Goal: Task Accomplishment & Management: Use online tool/utility

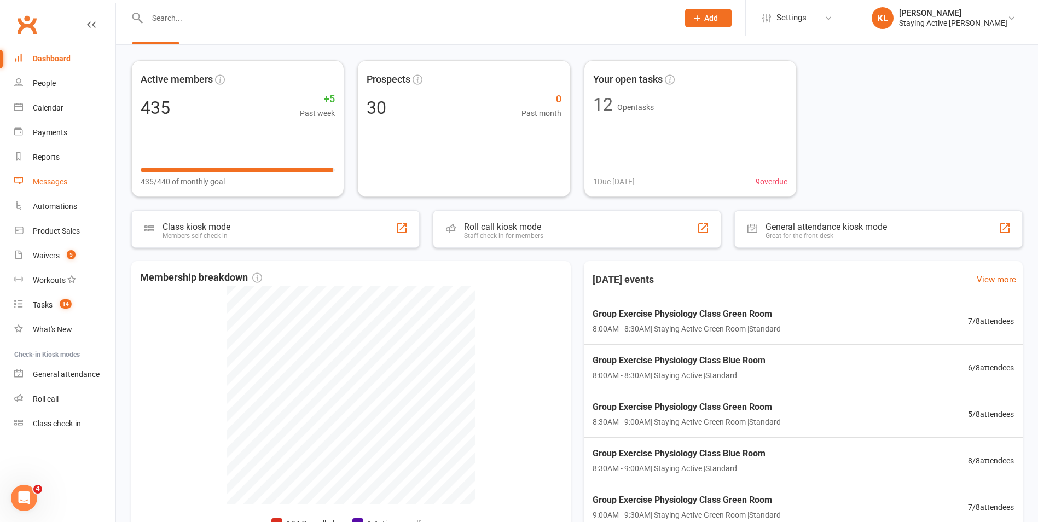
scroll to position [55, 0]
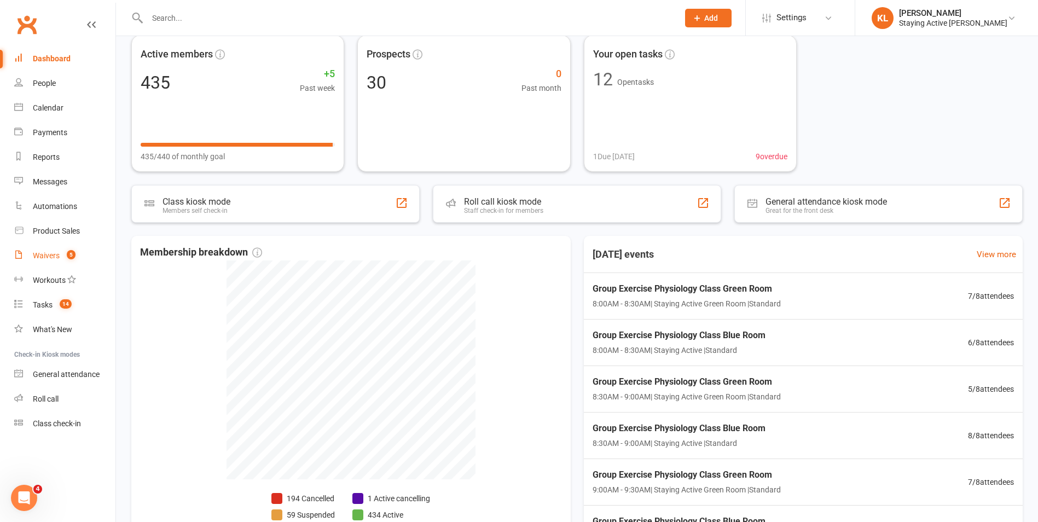
click at [50, 247] on link "Waivers 5" at bounding box center [64, 255] width 101 height 25
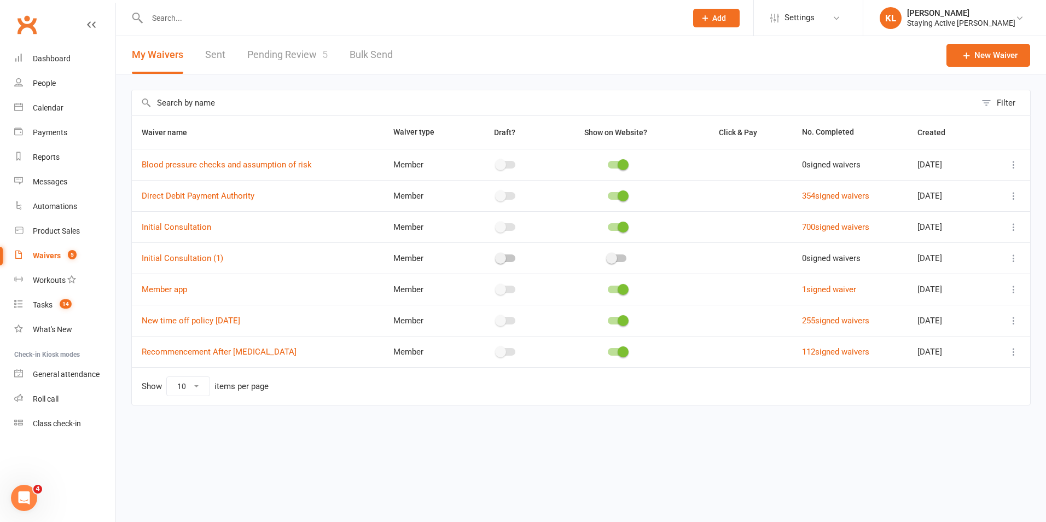
click at [277, 65] on link "Pending Review 5" at bounding box center [287, 55] width 80 height 38
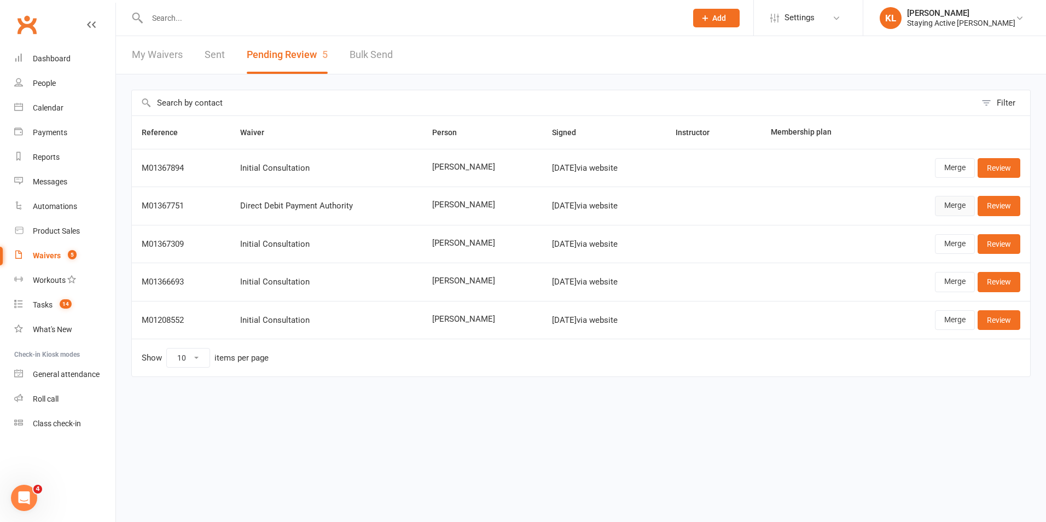
click at [964, 206] on link "Merge" at bounding box center [955, 206] width 40 height 20
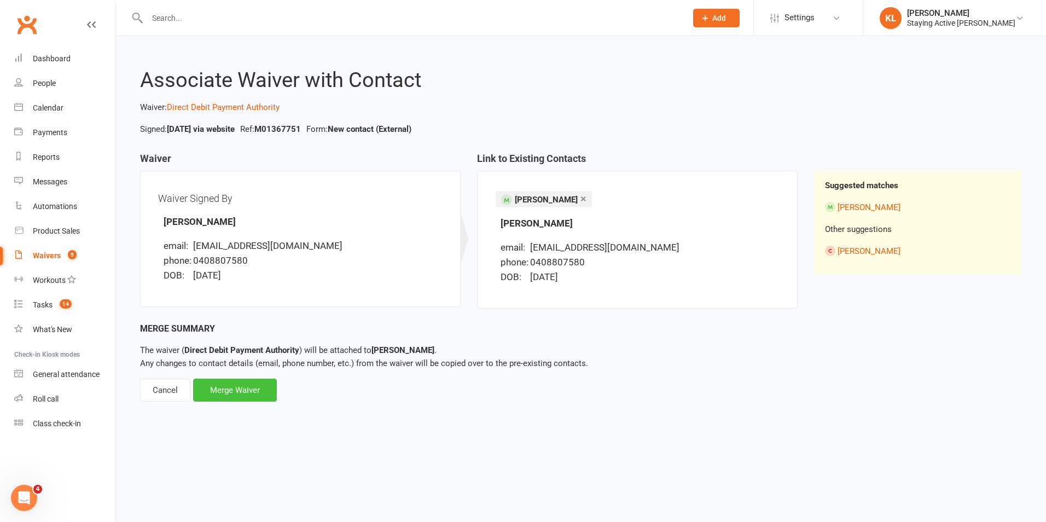
click at [238, 394] on div "Merge Waiver" at bounding box center [235, 390] width 84 height 23
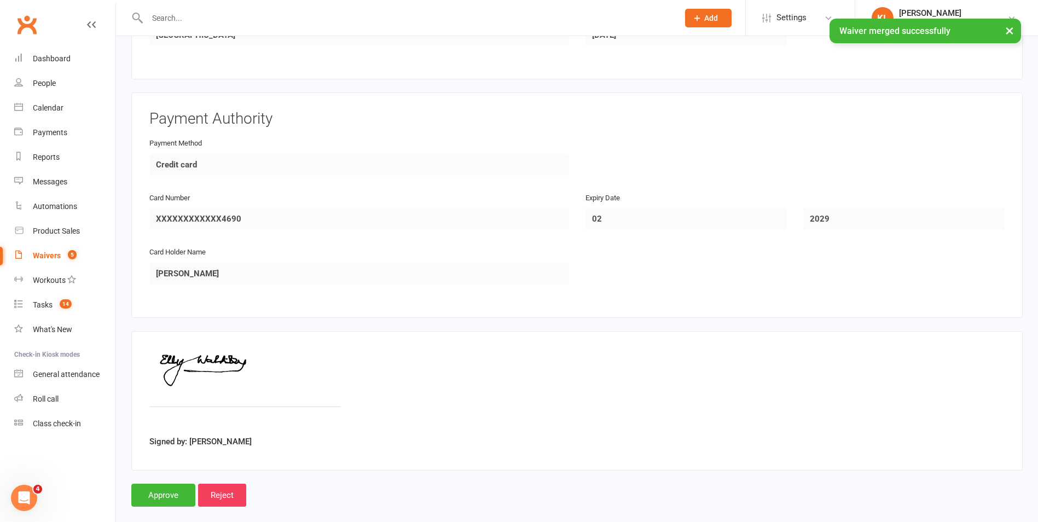
scroll to position [462, 0]
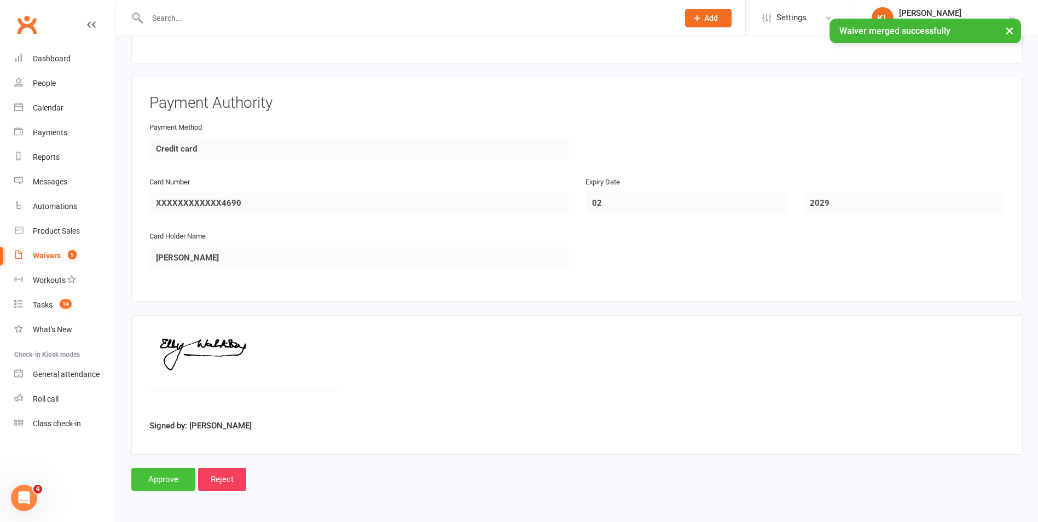
click at [155, 485] on input "Approve" at bounding box center [163, 479] width 64 height 23
